Goal: Navigation & Orientation: Find specific page/section

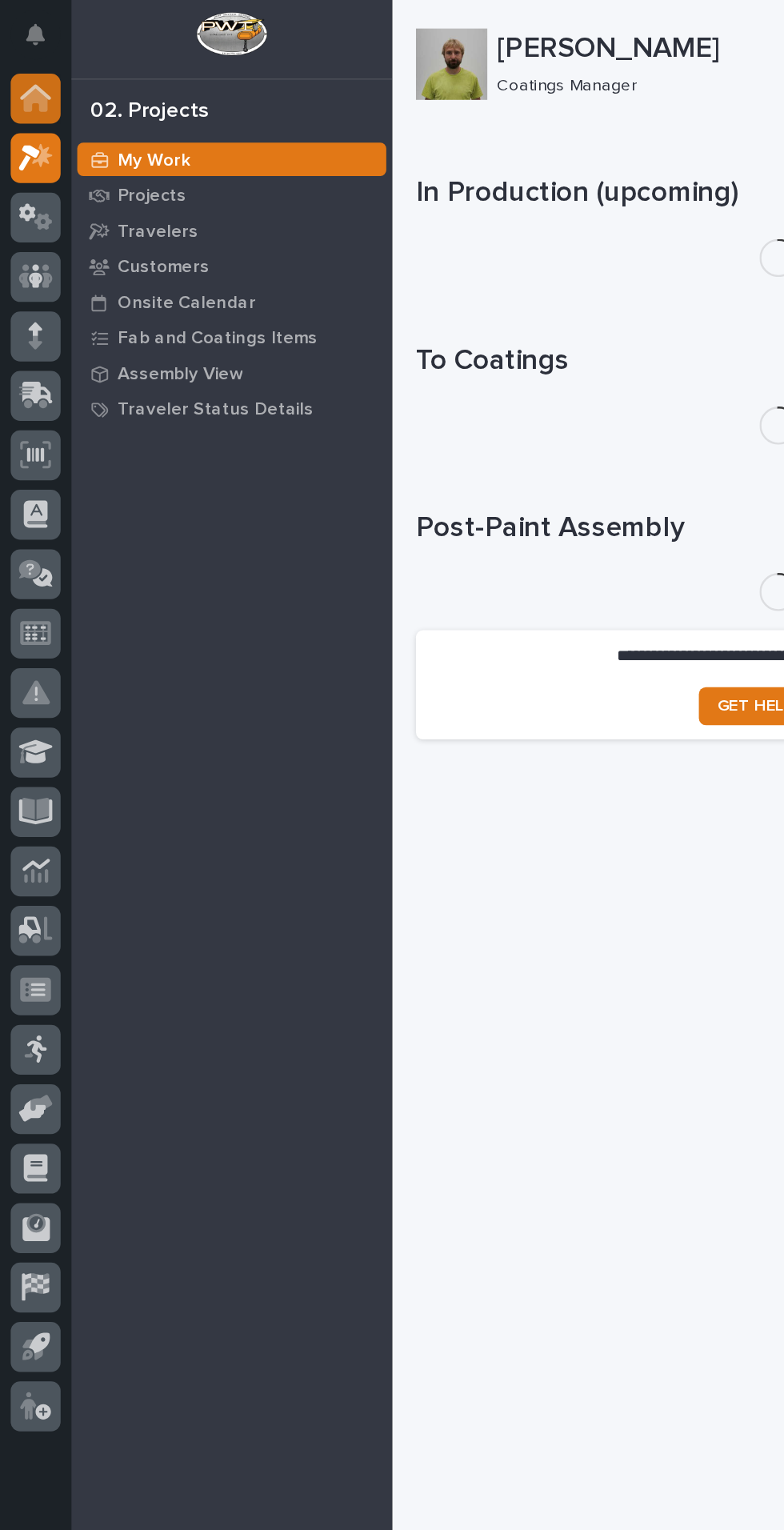
click at [27, 81] on div at bounding box center [24, 67] width 34 height 34
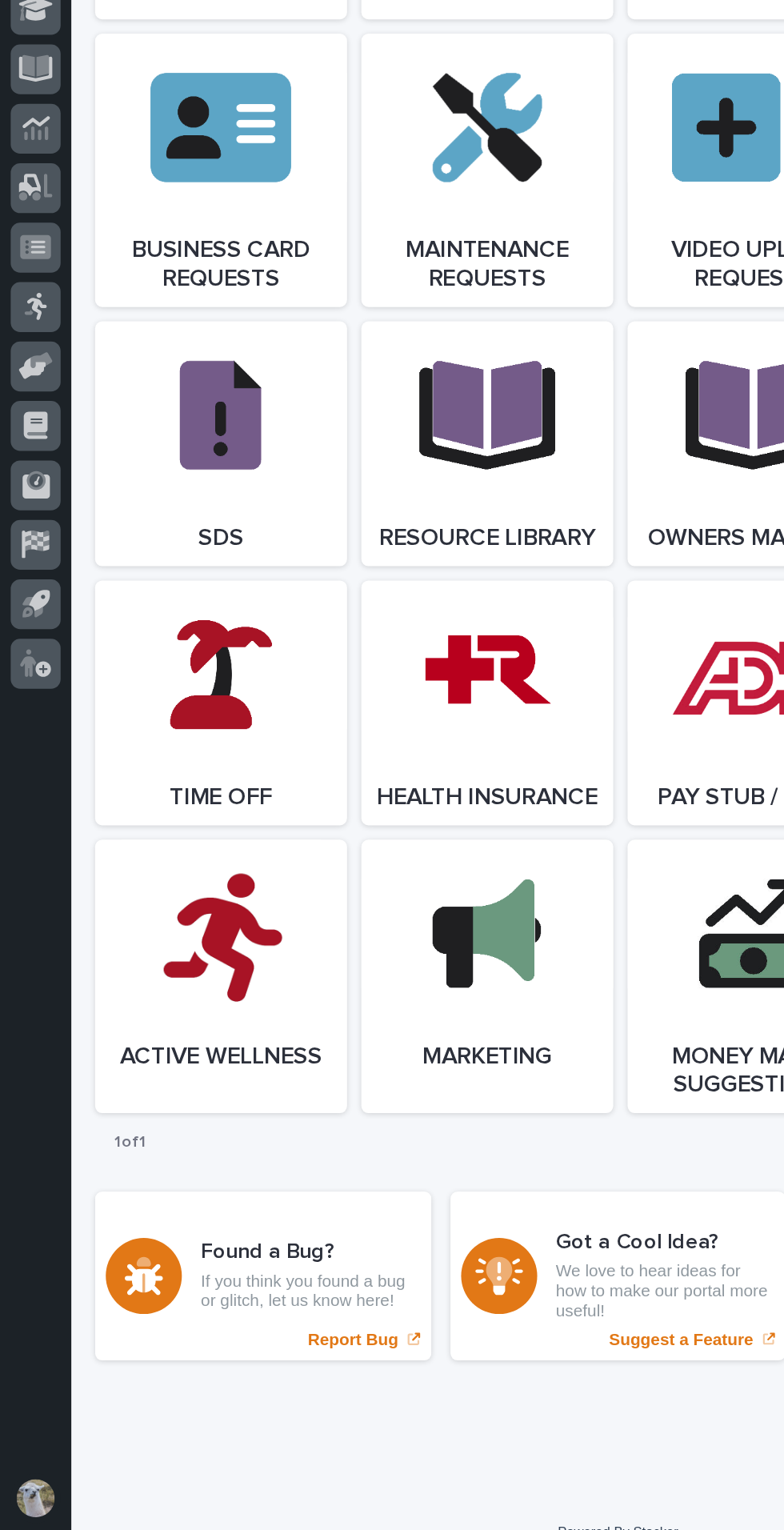
scroll to position [1720, 0]
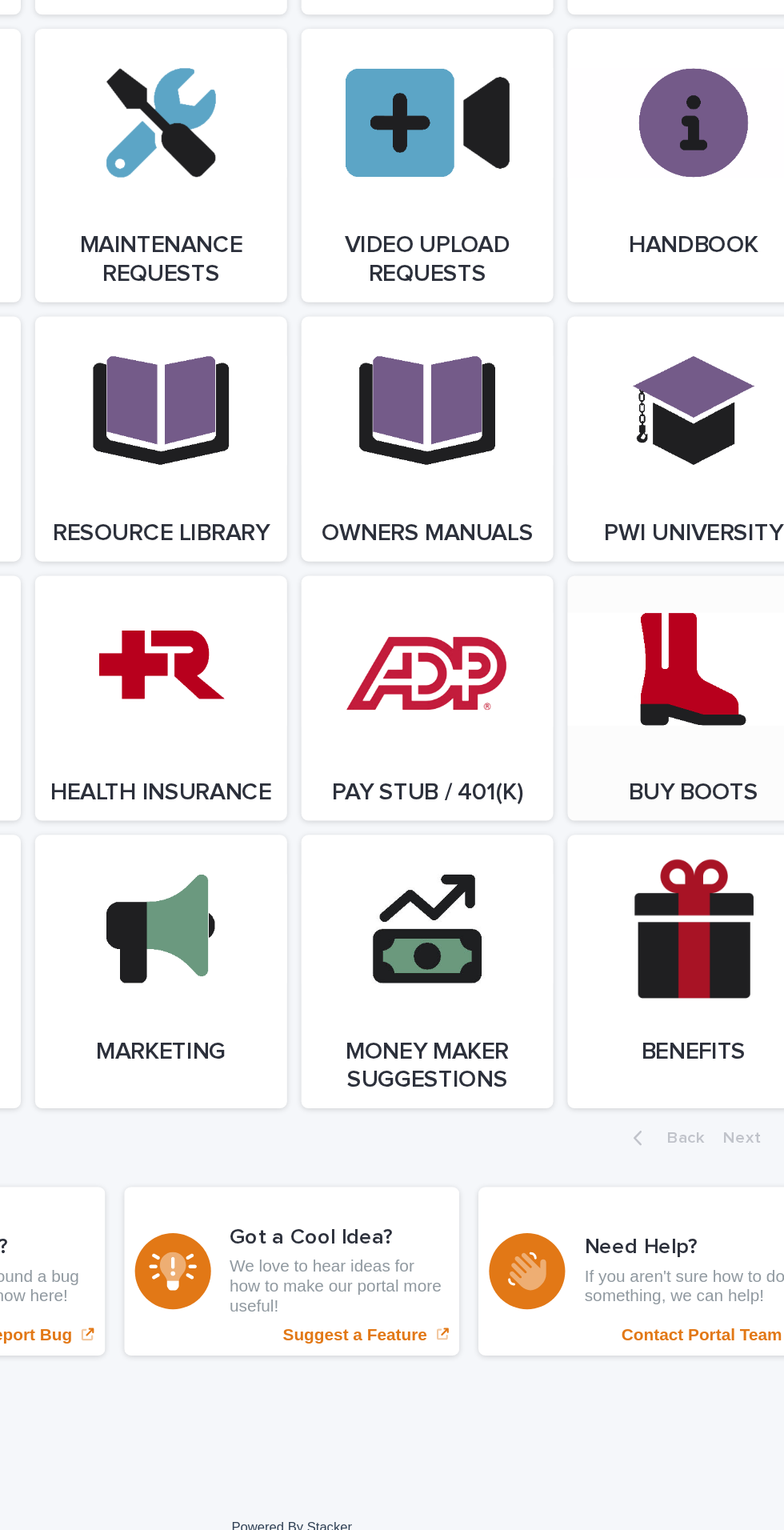
click at [689, 975] on span "Open Link" at bounding box center [687, 970] width 52 height 11
